Goal: Find specific page/section: Find specific page/section

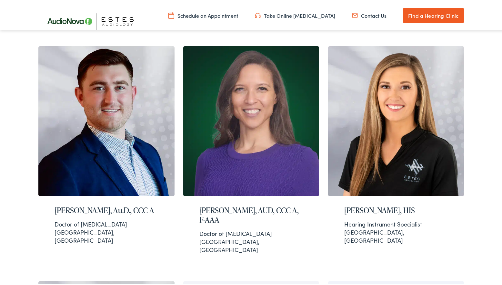
scroll to position [226, 0]
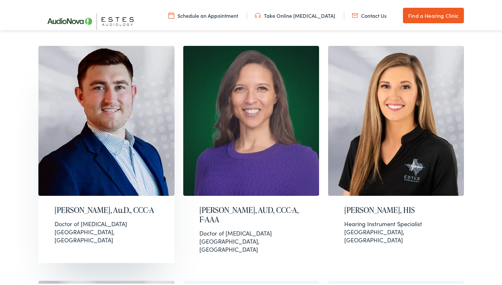
click at [62, 204] on h2 "[PERSON_NAME], Au.D., CCC-A" at bounding box center [107, 208] width 104 height 9
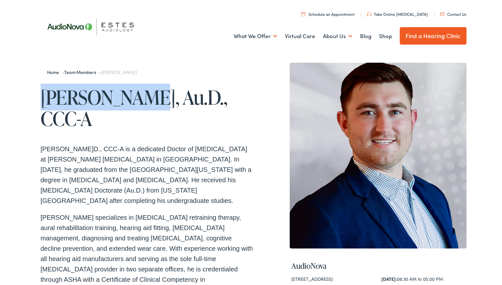
drag, startPoint x: 39, startPoint y: 99, endPoint x: 134, endPoint y: 100, distance: 95.3
click at [134, 100] on h1 "[PERSON_NAME], Au.D., CCC-A" at bounding box center [147, 106] width 213 height 43
drag, startPoint x: 134, startPoint y: 100, endPoint x: 124, endPoint y: 100, distance: 10.7
copy h1 "Dane Leavitt"
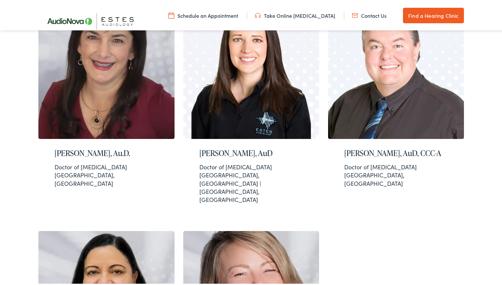
scroll to position [517, 0]
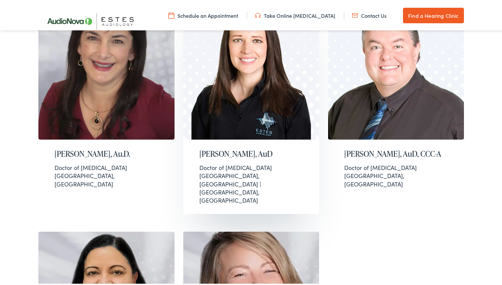
click at [234, 74] on img at bounding box center [251, 64] width 136 height 150
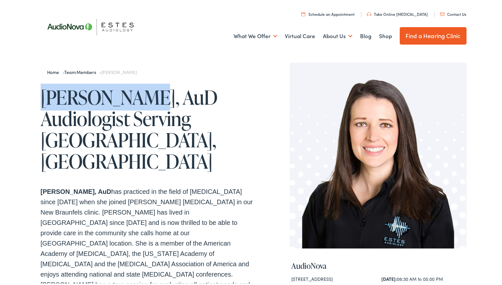
drag, startPoint x: 129, startPoint y: 96, endPoint x: 35, endPoint y: 95, distance: 94.3
drag, startPoint x: 35, startPoint y: 95, endPoint x: 56, endPoint y: 93, distance: 20.4
copy h1 "Paige Juarez"
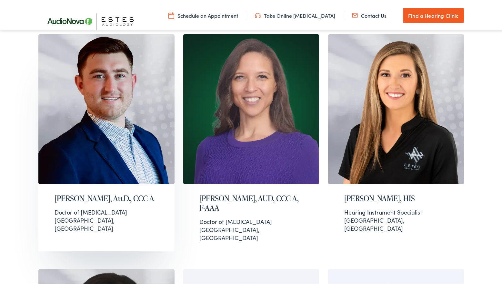
scroll to position [226, 0]
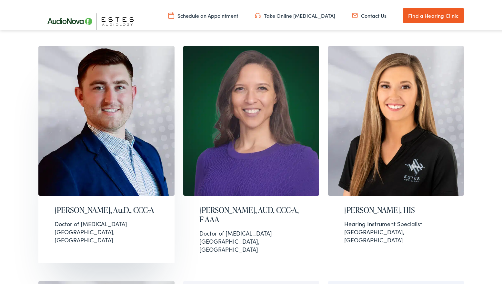
click at [108, 129] on img at bounding box center [106, 120] width 136 height 150
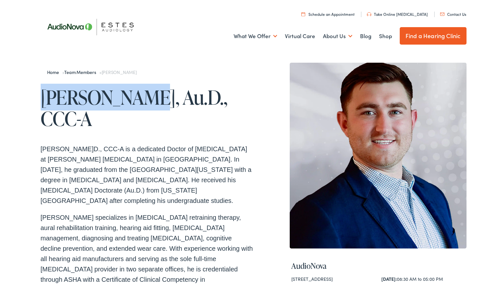
drag, startPoint x: 136, startPoint y: 92, endPoint x: 41, endPoint y: 95, distance: 95.3
click at [41, 95] on h1 "[PERSON_NAME], Au.D., CCC-A" at bounding box center [147, 106] width 213 height 43
copy h1 "[PERSON_NAME]"
